Goal: Information Seeking & Learning: Understand process/instructions

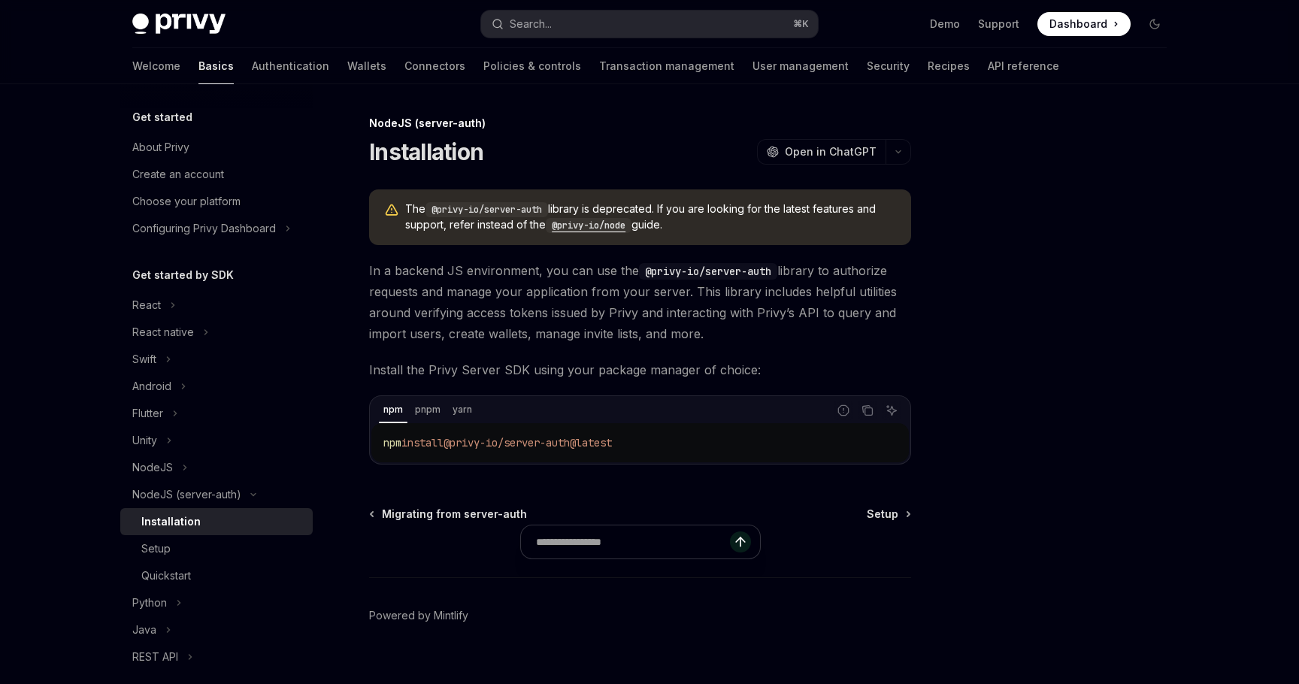
click at [607, 223] on code "@privy-io/node" at bounding box center [589, 225] width 86 height 15
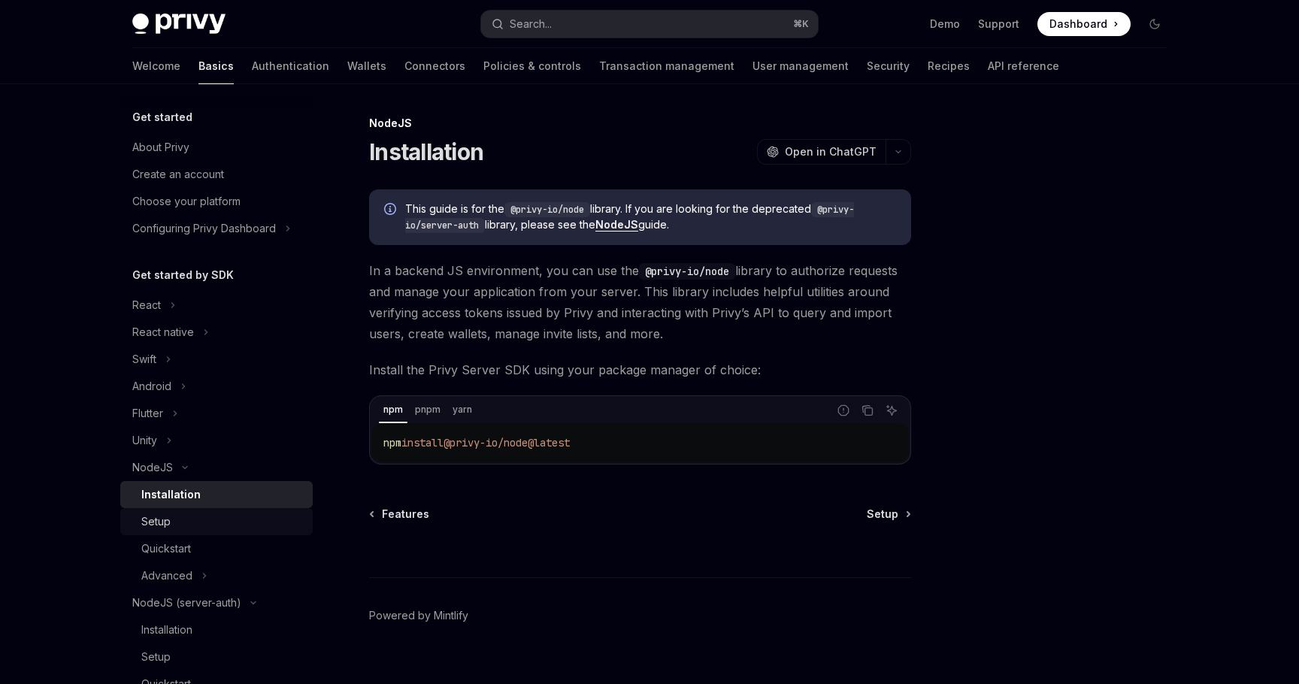
click at [179, 522] on div "Setup" at bounding box center [222, 522] width 162 height 18
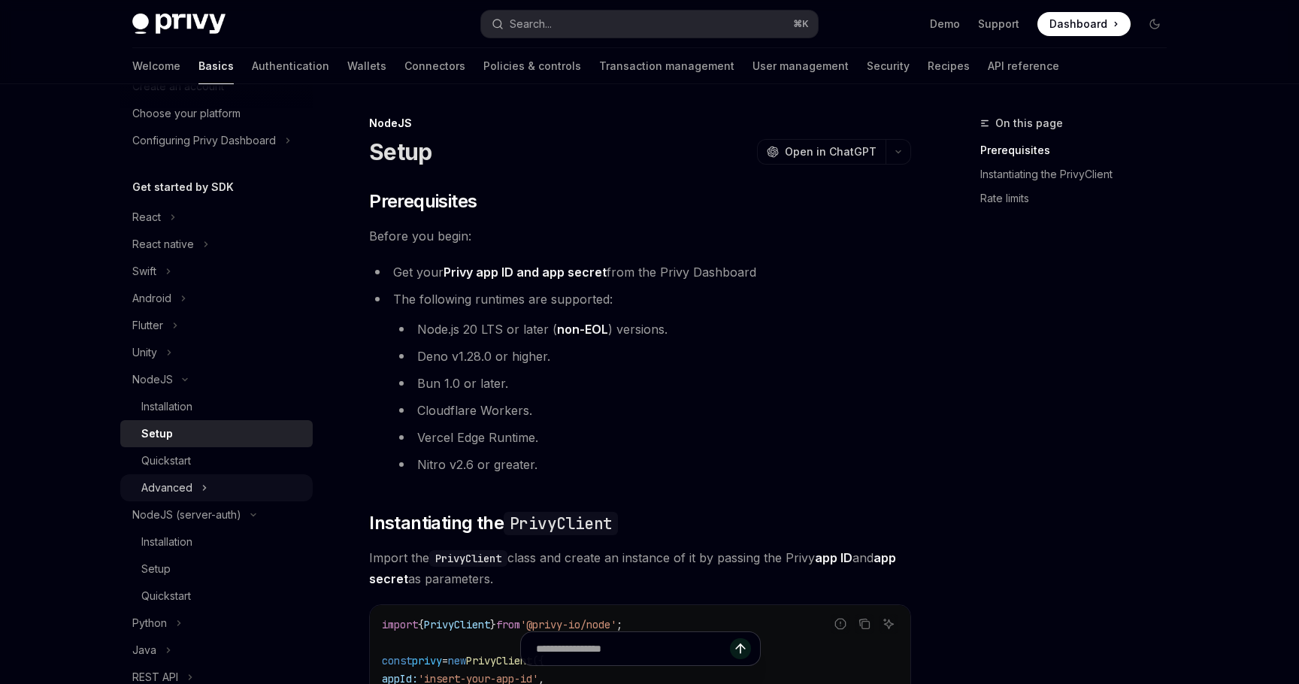
scroll to position [108, 0]
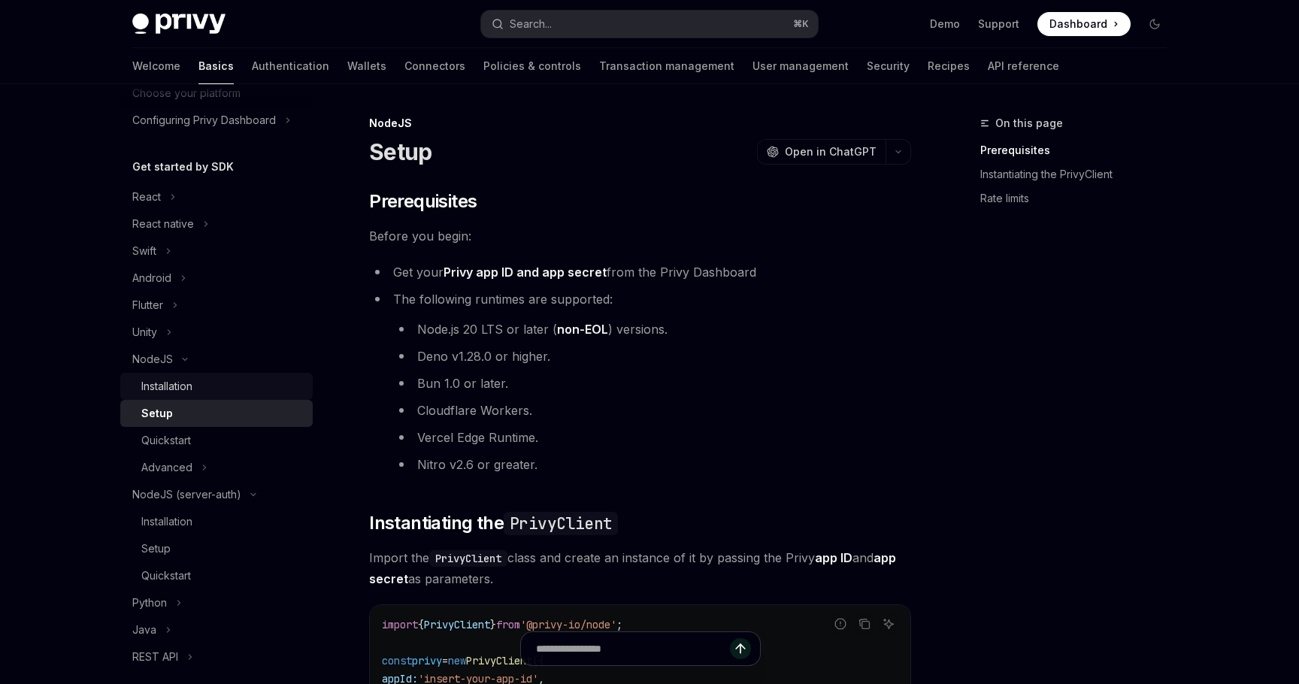
click at [185, 389] on div "Installation" at bounding box center [166, 386] width 51 height 18
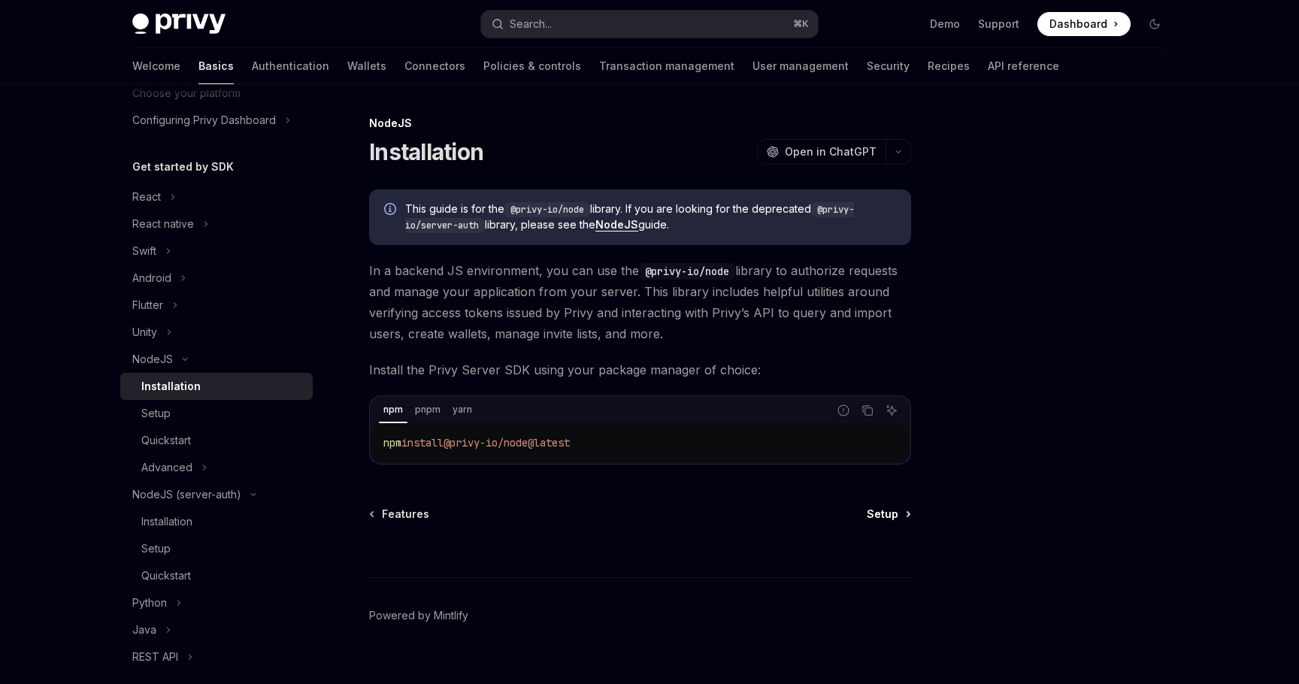
click at [901, 518] on link "Setup" at bounding box center [888, 514] width 43 height 15
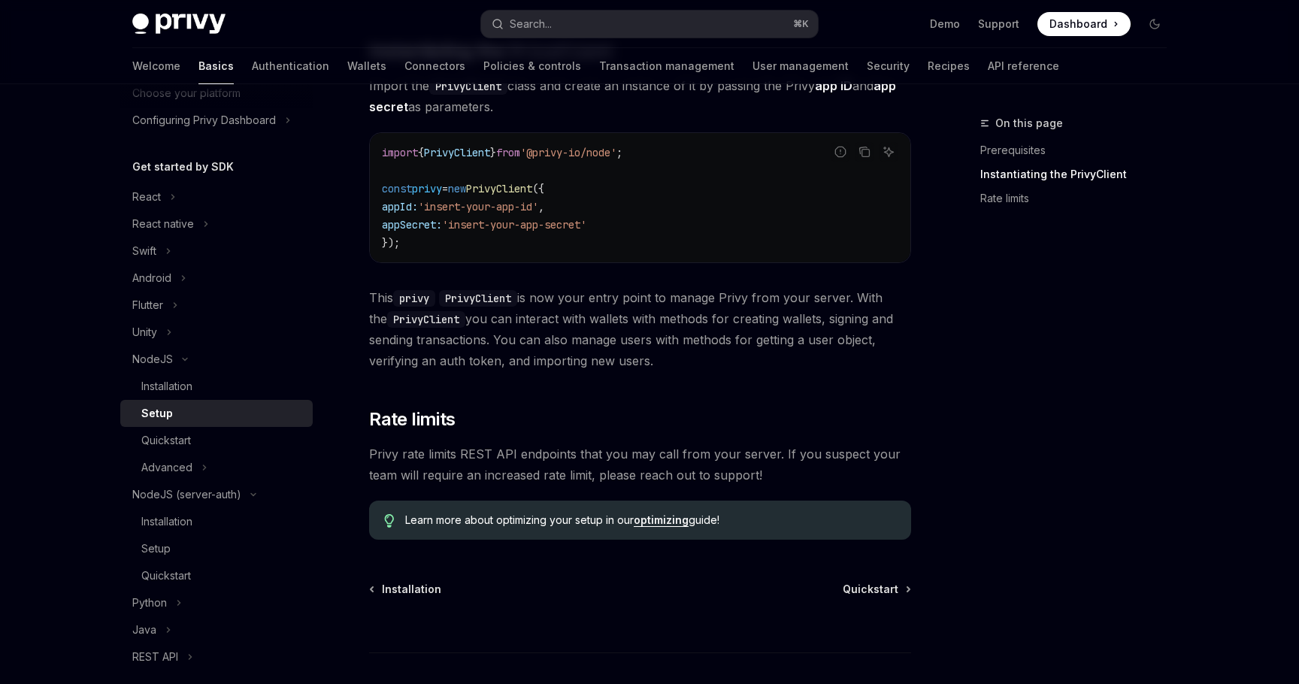
scroll to position [483, 0]
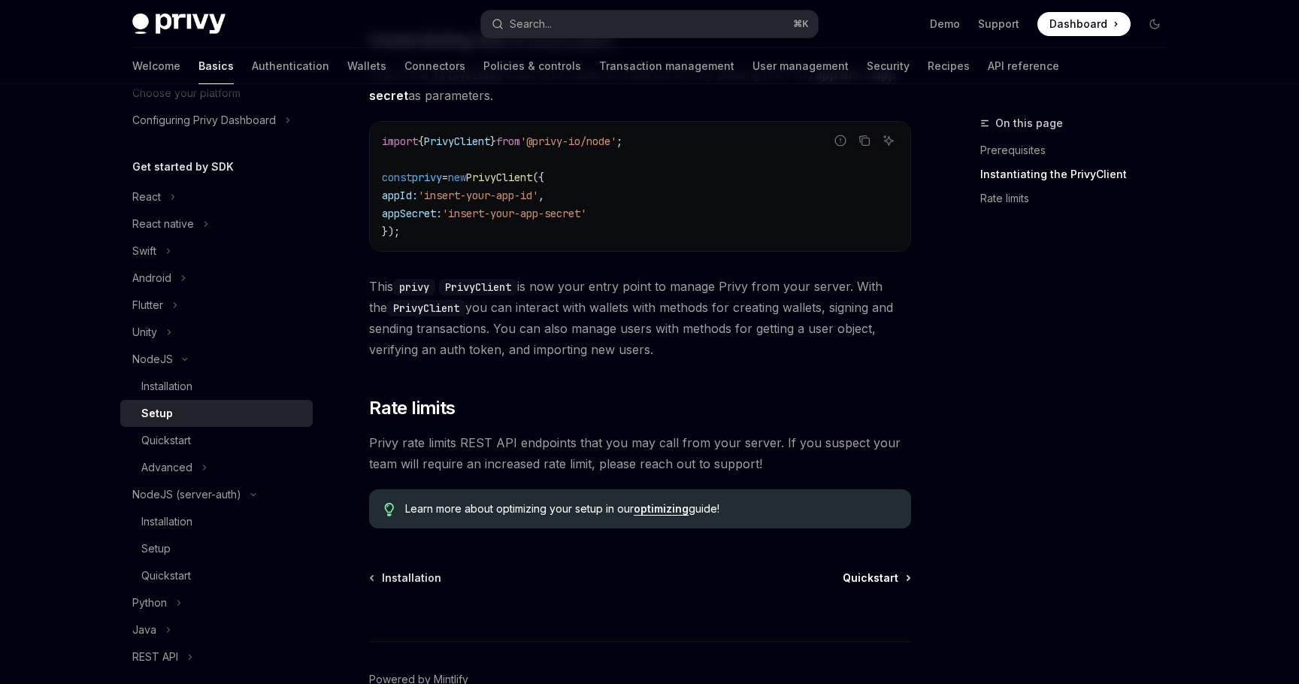
click at [876, 579] on span "Quickstart" at bounding box center [871, 578] width 56 height 15
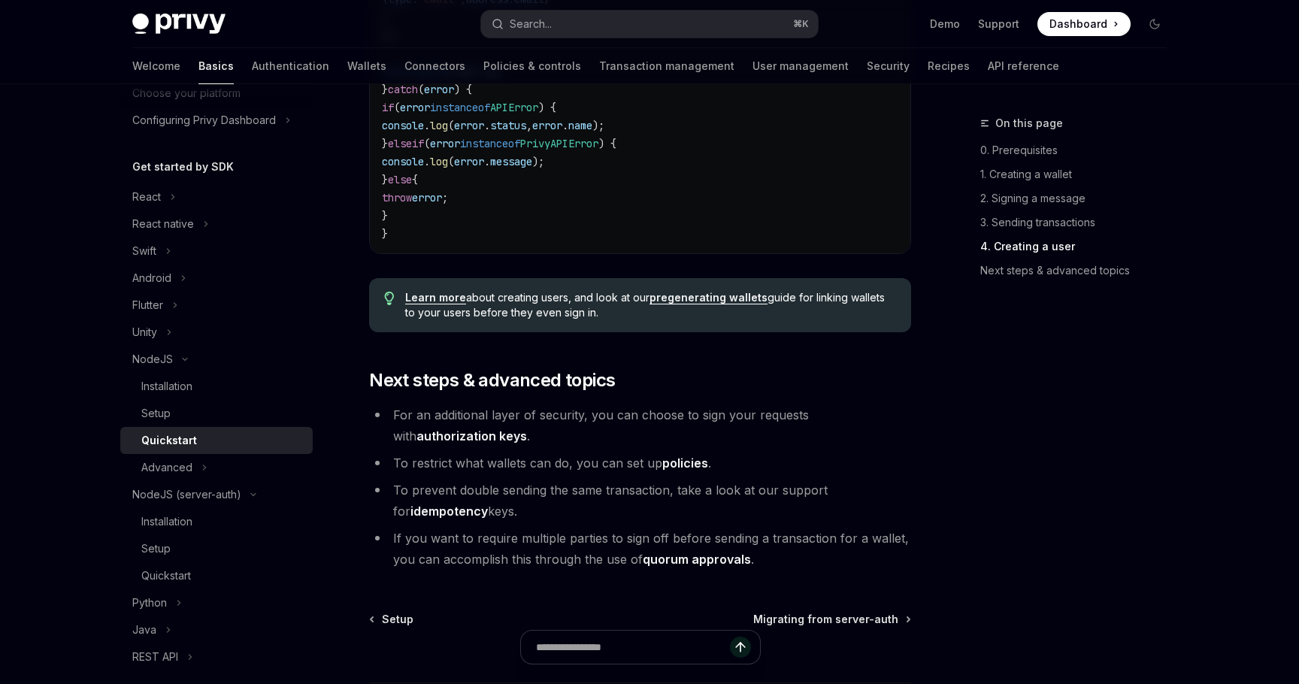
scroll to position [3081, 0]
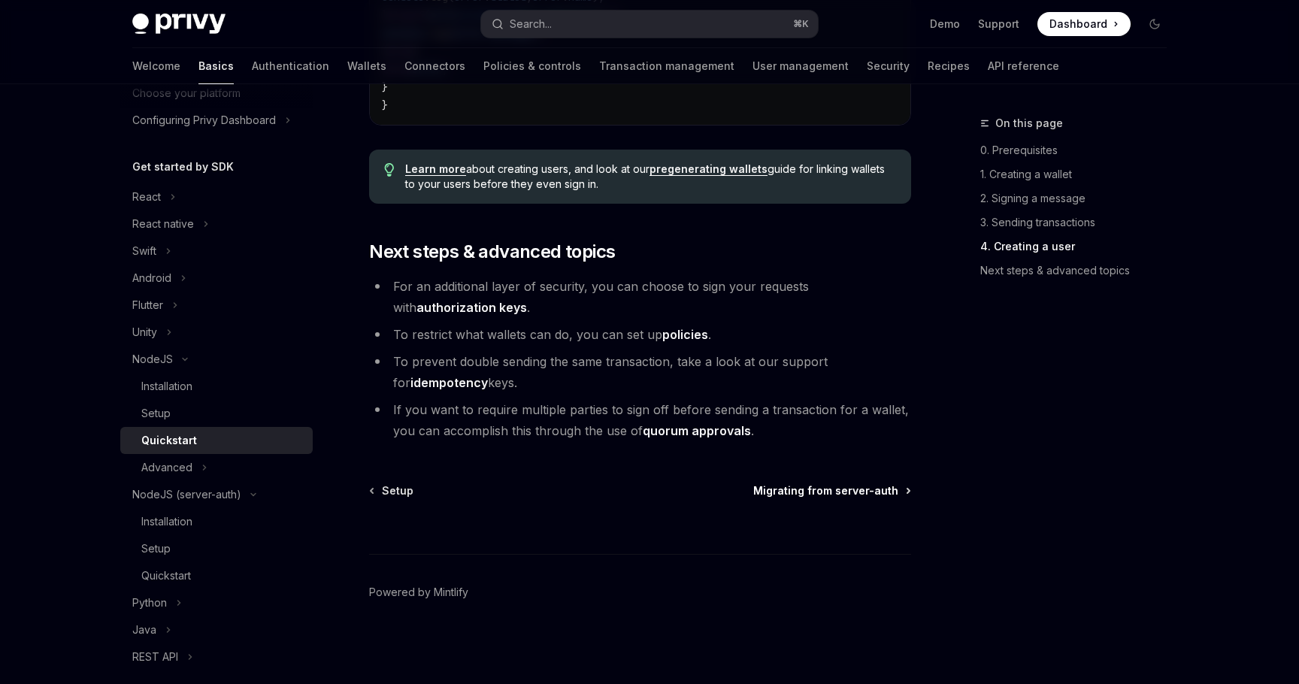
click at [862, 492] on span "Migrating from server-auth" at bounding box center [825, 490] width 145 height 15
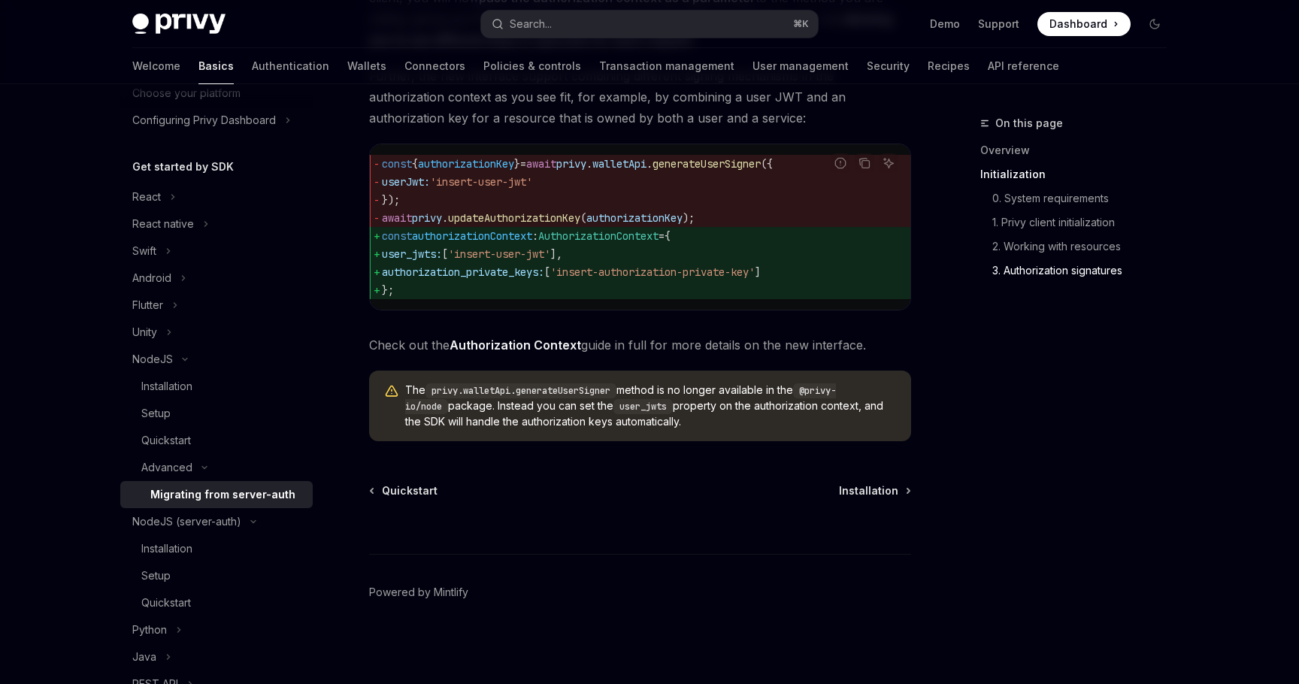
scroll to position [1973, 0]
click at [890, 494] on span "Installation" at bounding box center [868, 490] width 59 height 15
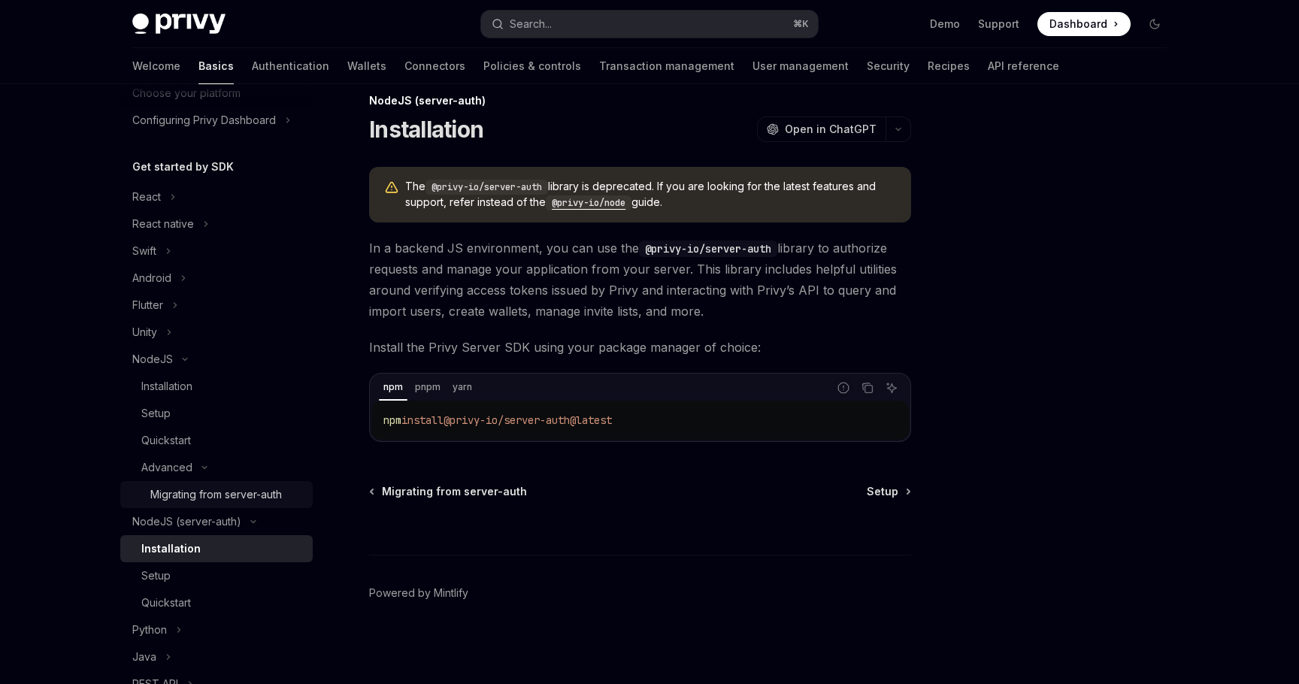
click at [223, 492] on div "Migrating from server-auth" at bounding box center [216, 495] width 132 height 18
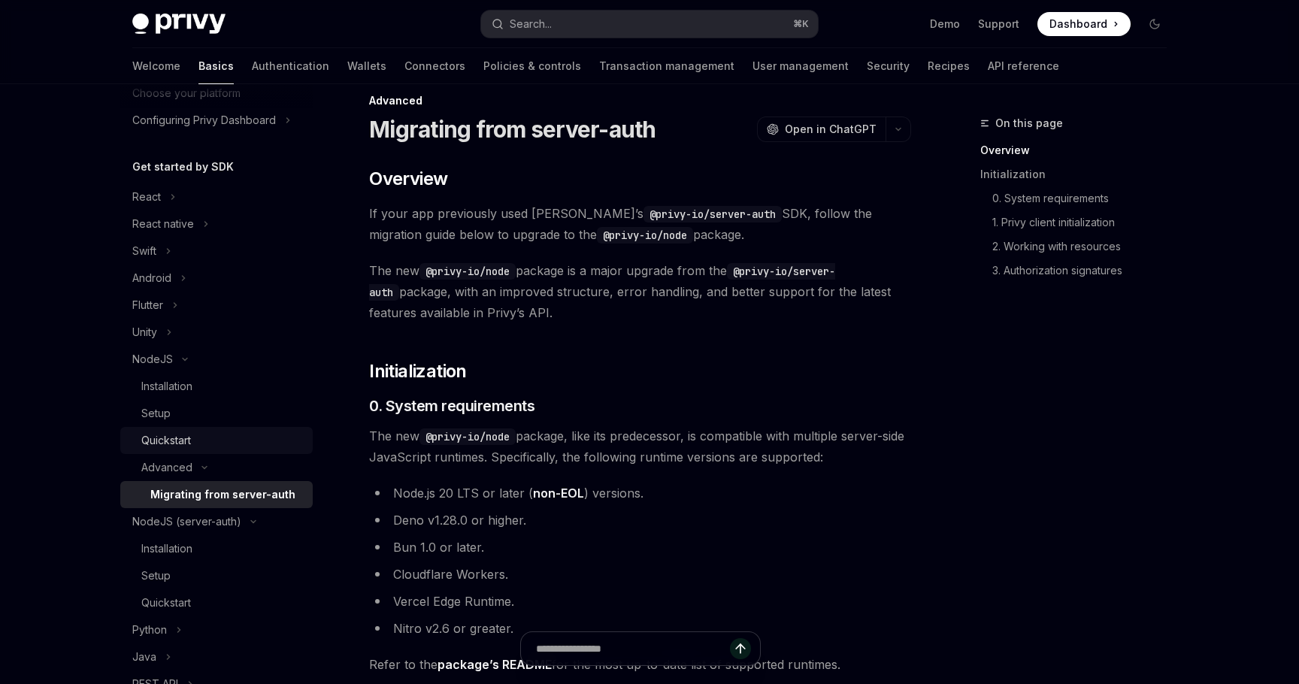
click at [176, 431] on div "Quickstart" at bounding box center [166, 440] width 50 height 18
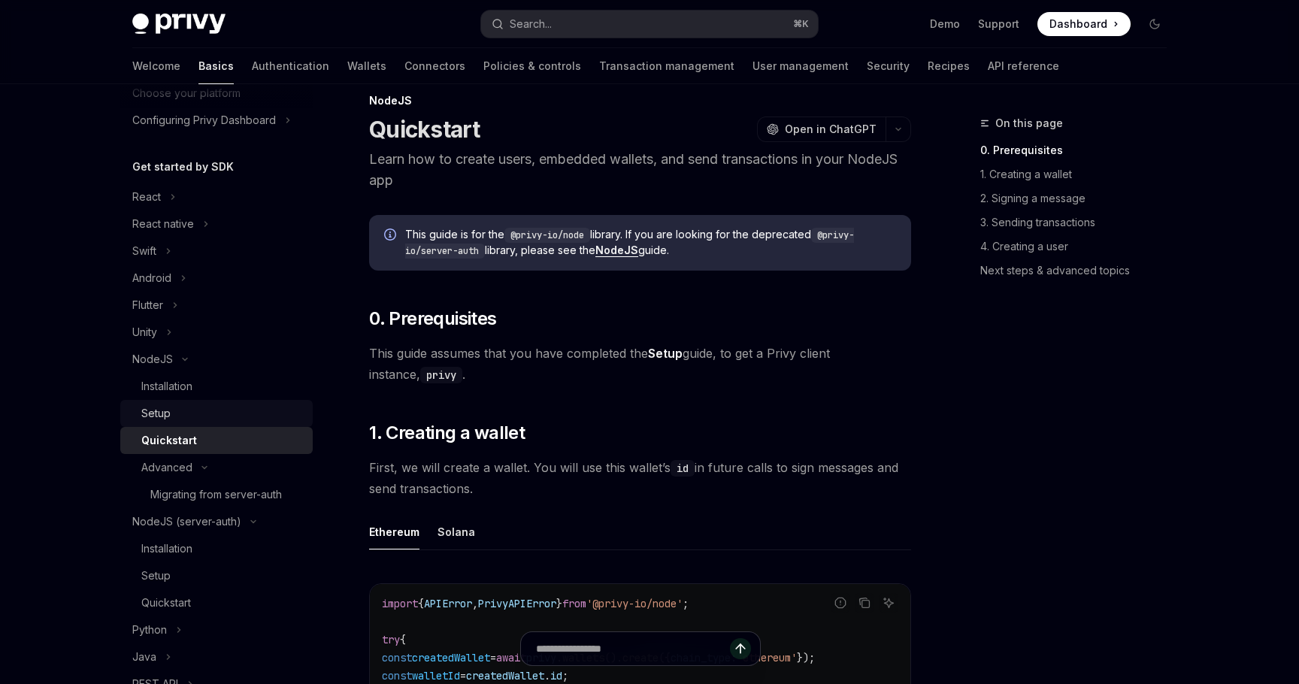
click at [170, 417] on div "Setup" at bounding box center [155, 413] width 29 height 18
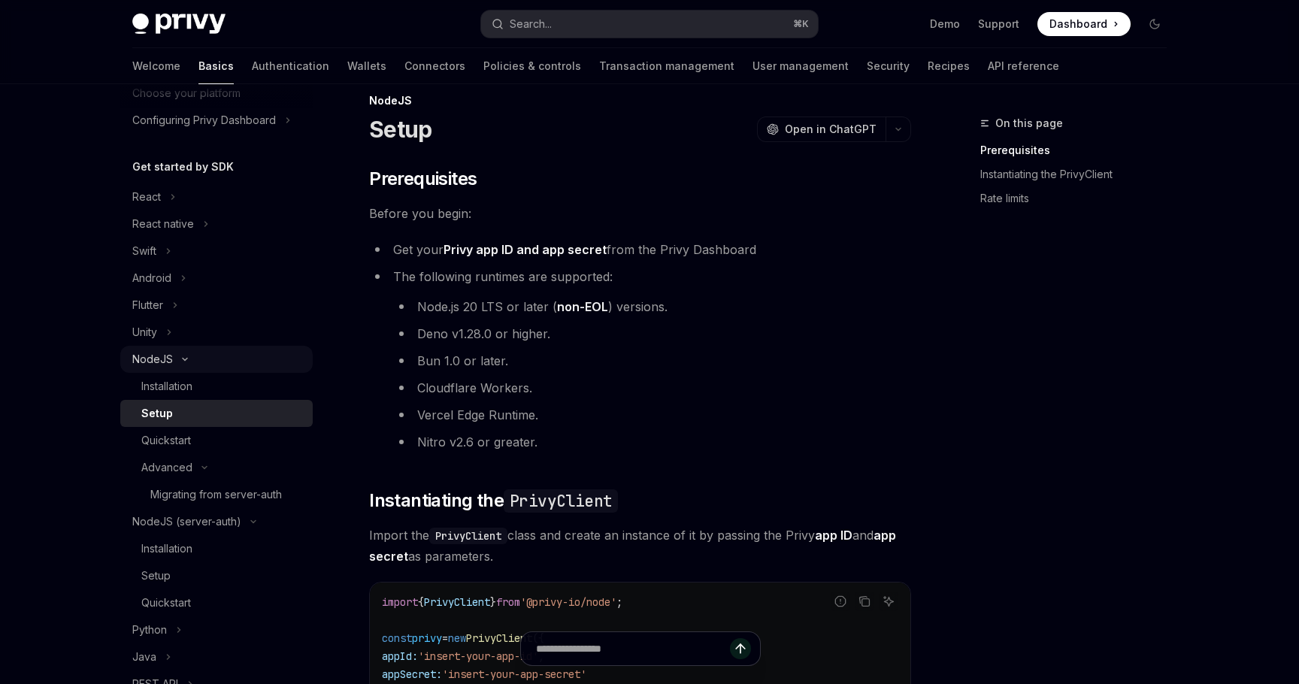
click at [156, 356] on div "NodeJS" at bounding box center [152, 359] width 41 height 18
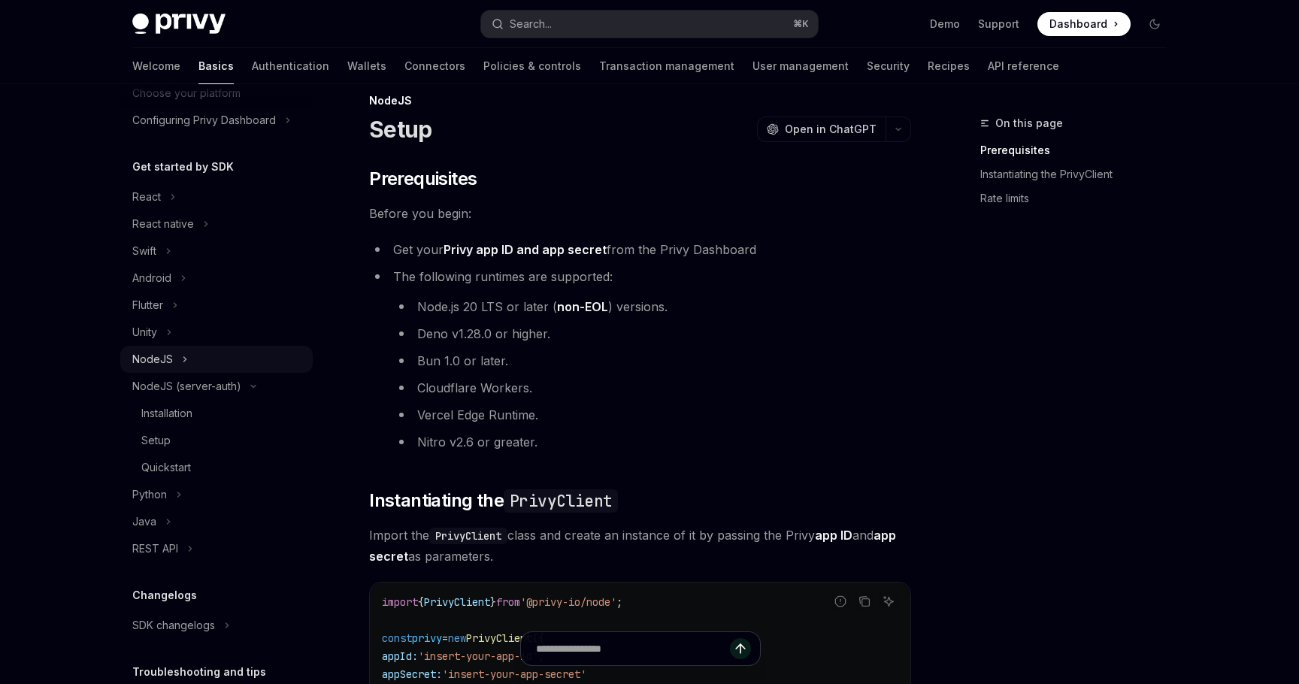
click at [159, 360] on div "NodeJS" at bounding box center [152, 359] width 41 height 18
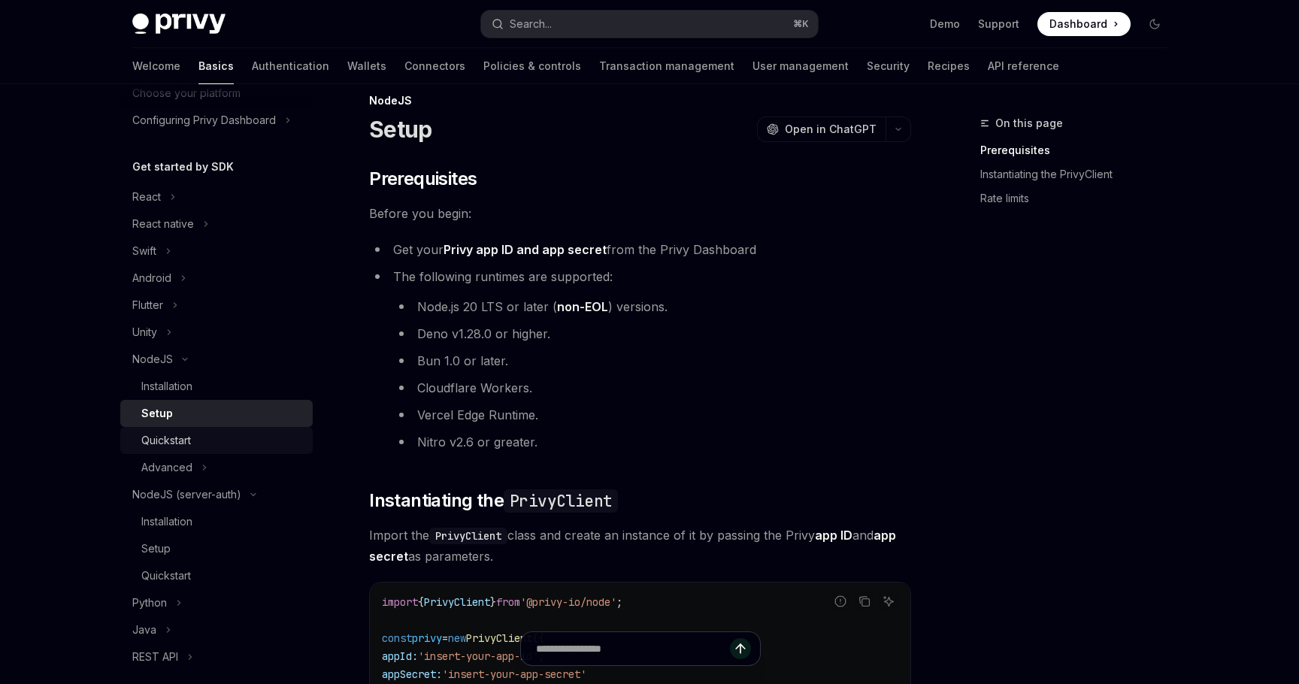
click at [191, 444] on div "Quickstart" at bounding box center [166, 440] width 50 height 18
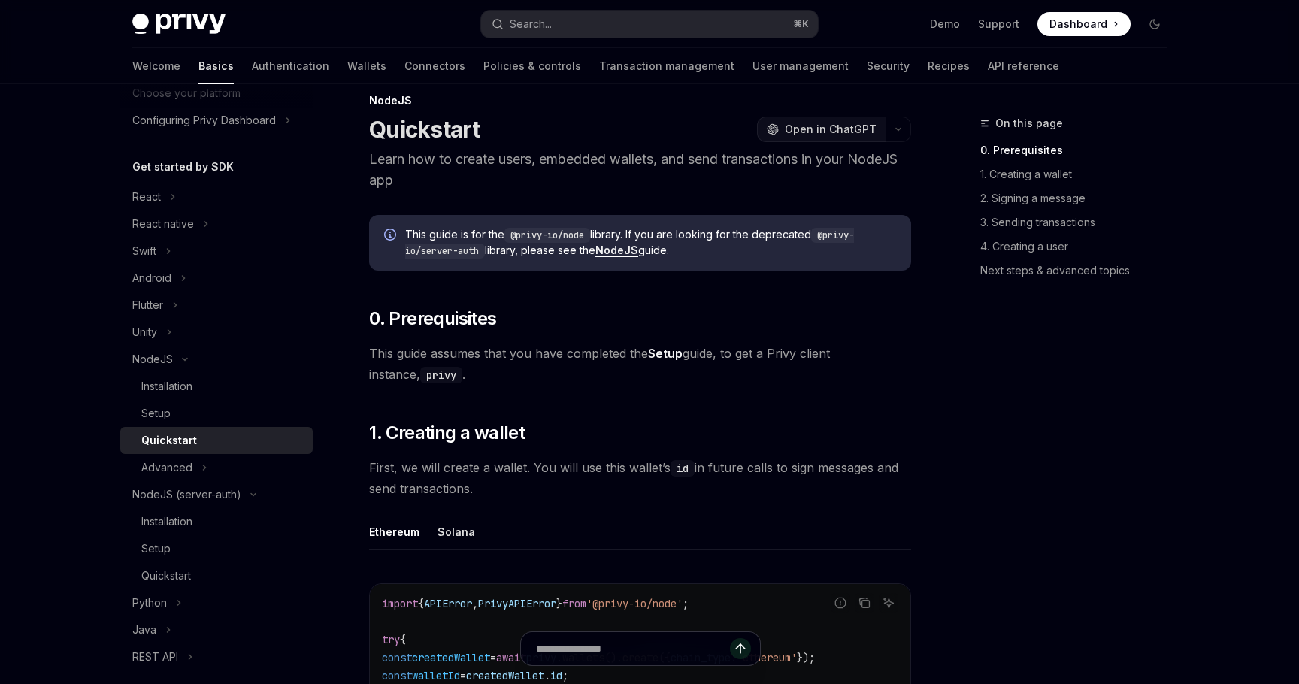
click at [856, 128] on span "Open in ChatGPT" at bounding box center [831, 129] width 92 height 15
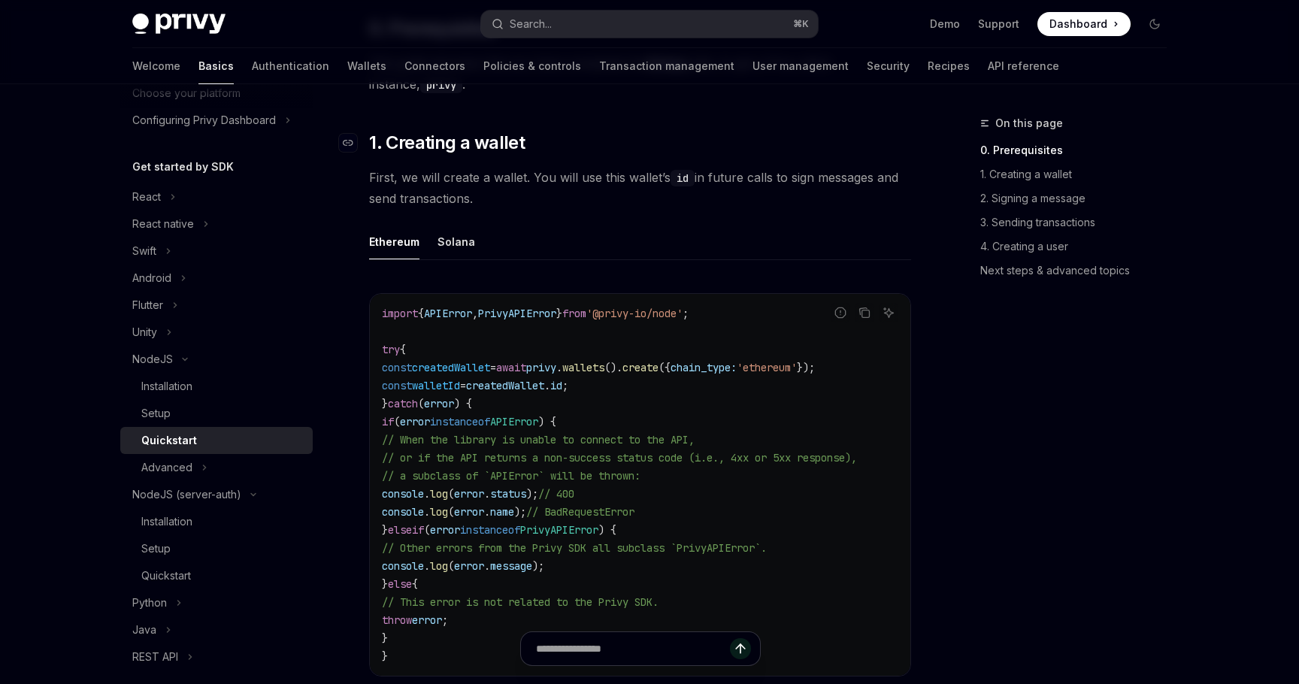
scroll to position [310, 0]
click at [459, 249] on button "Solana" at bounding box center [457, 243] width 38 height 35
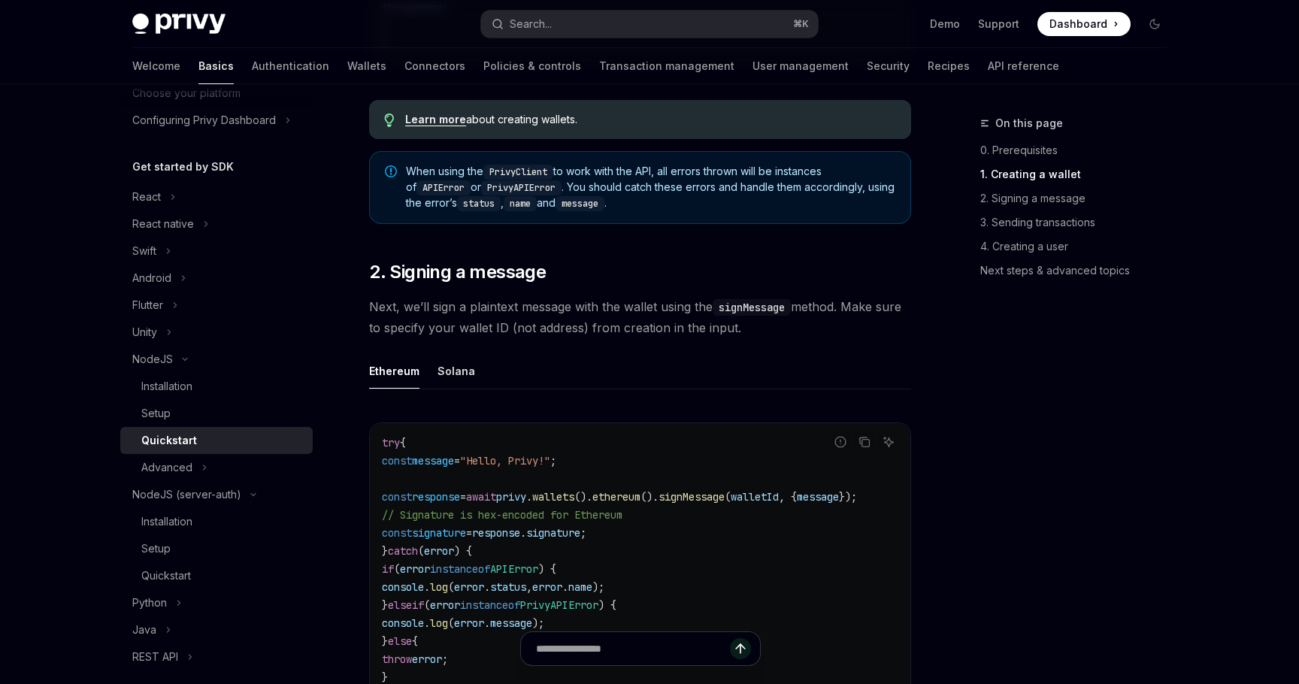
scroll to position [938, 0]
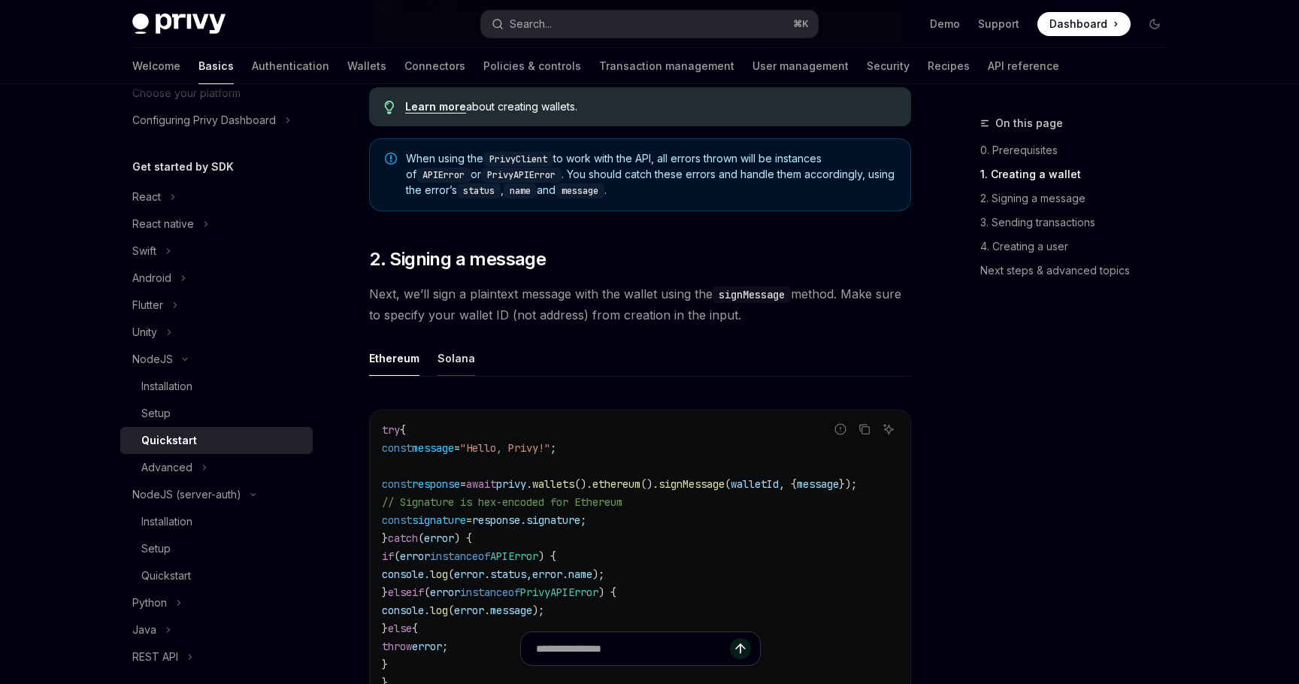
click at [450, 365] on button "Solana" at bounding box center [457, 358] width 38 height 35
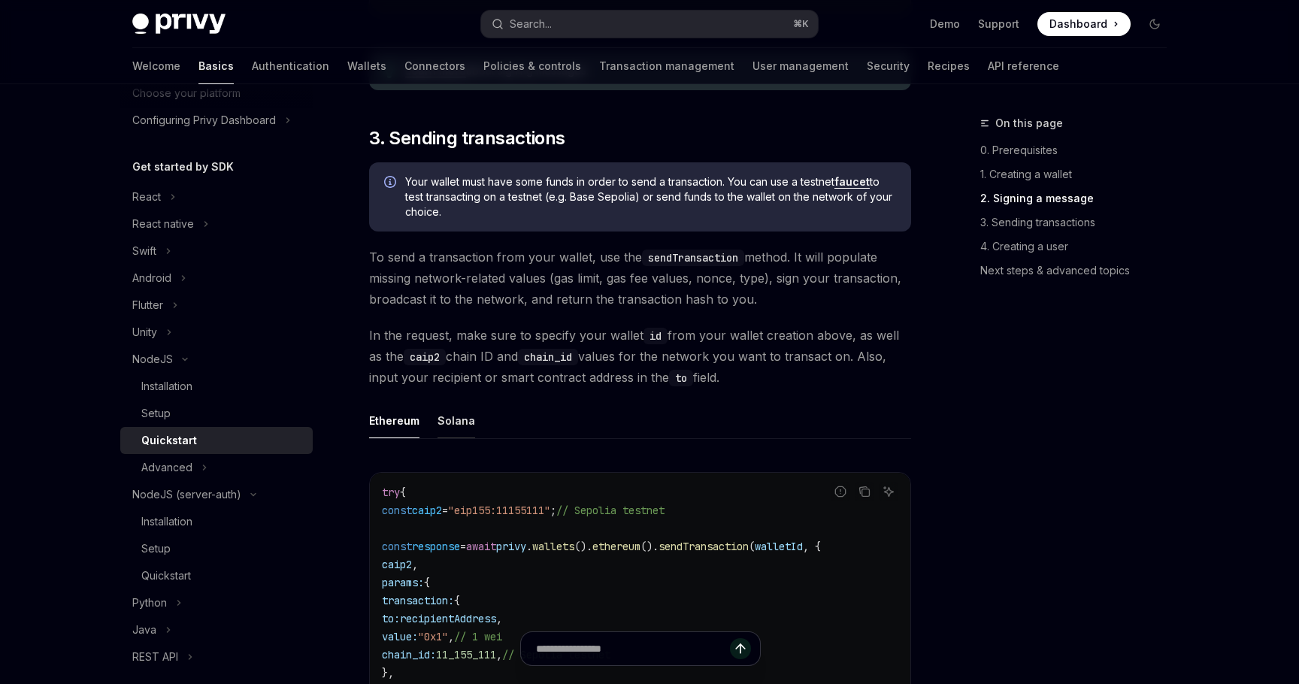
click at [462, 423] on button "Solana" at bounding box center [457, 420] width 38 height 35
type textarea "*"
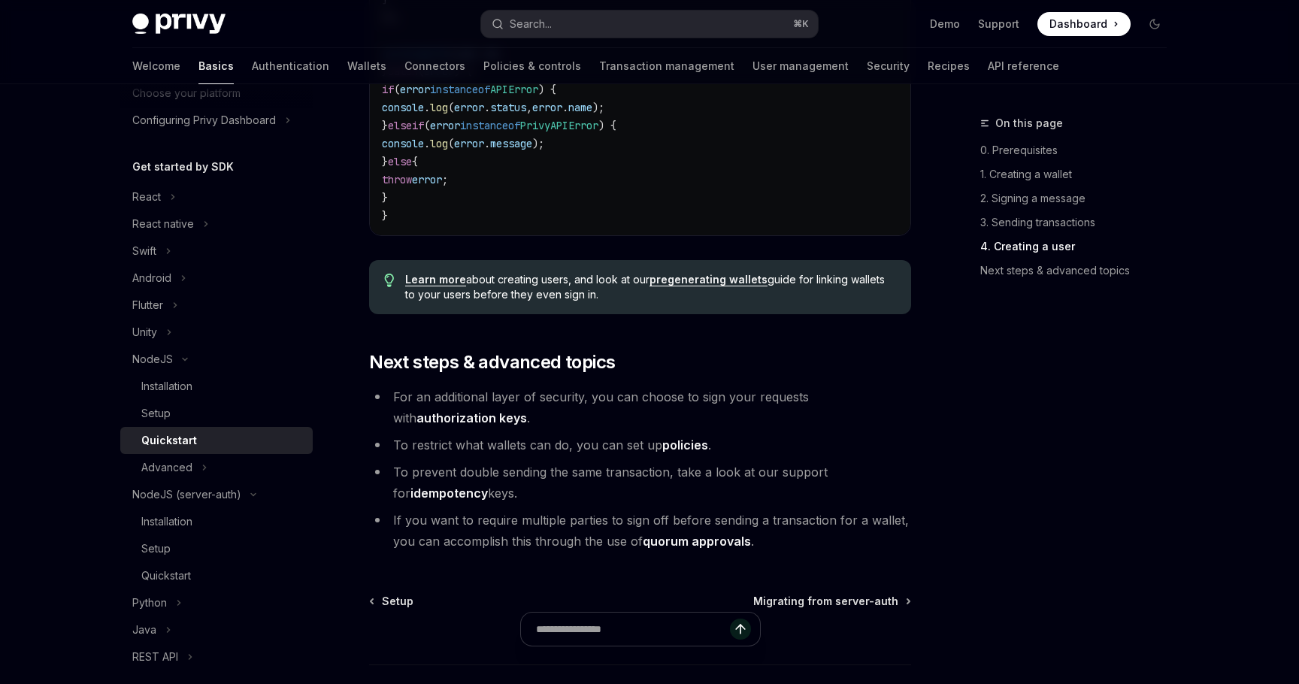
scroll to position [2937, 0]
